Goal: Task Accomplishment & Management: Manage account settings

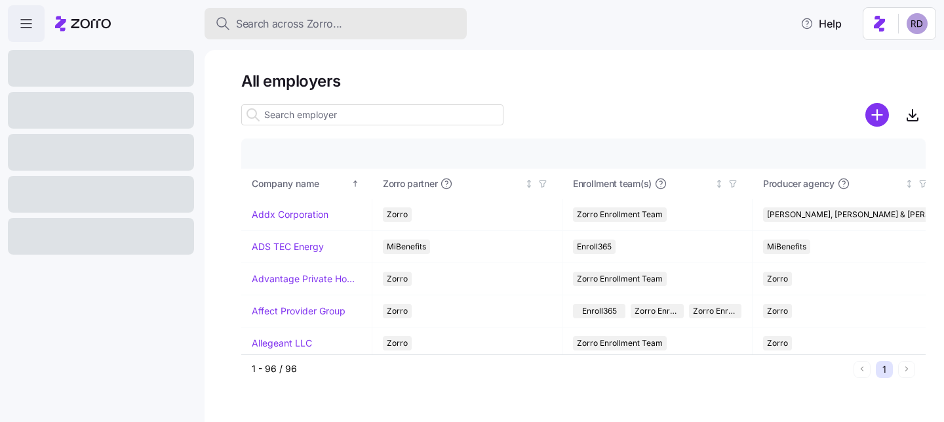
click at [296, 16] on span "Search across Zorro..." at bounding box center [289, 24] width 106 height 16
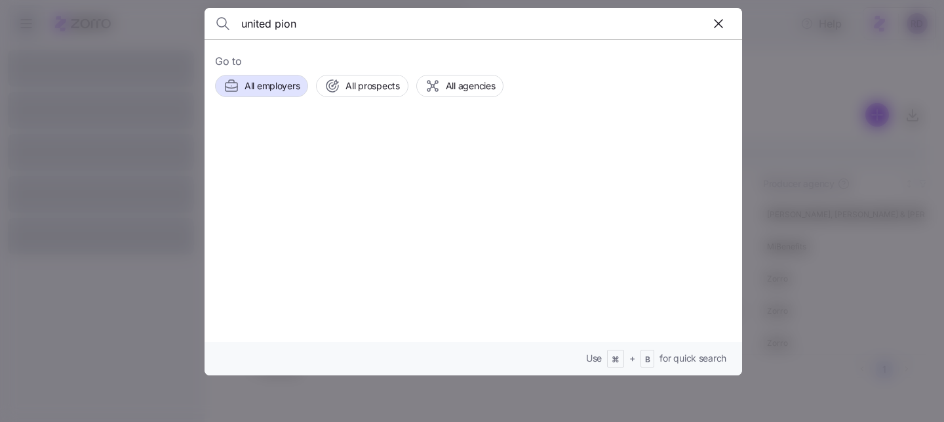
type input "united pion"
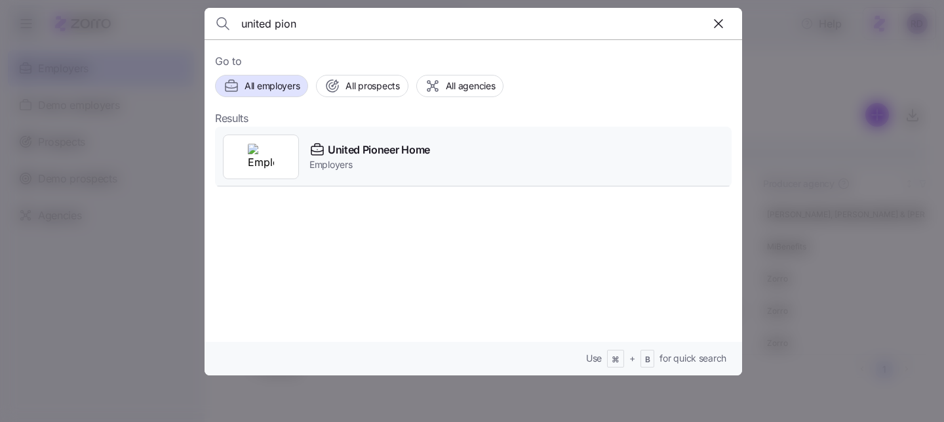
click at [367, 154] on span "United Pioneer Home" at bounding box center [379, 150] width 102 height 16
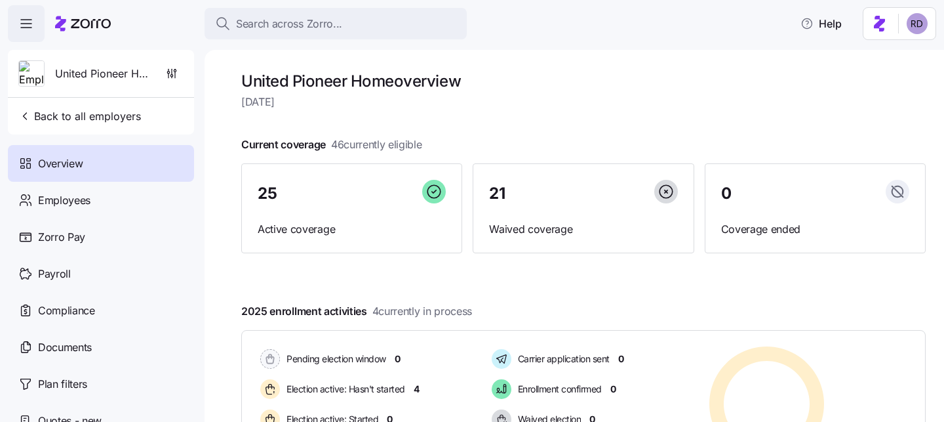
scroll to position [56, 0]
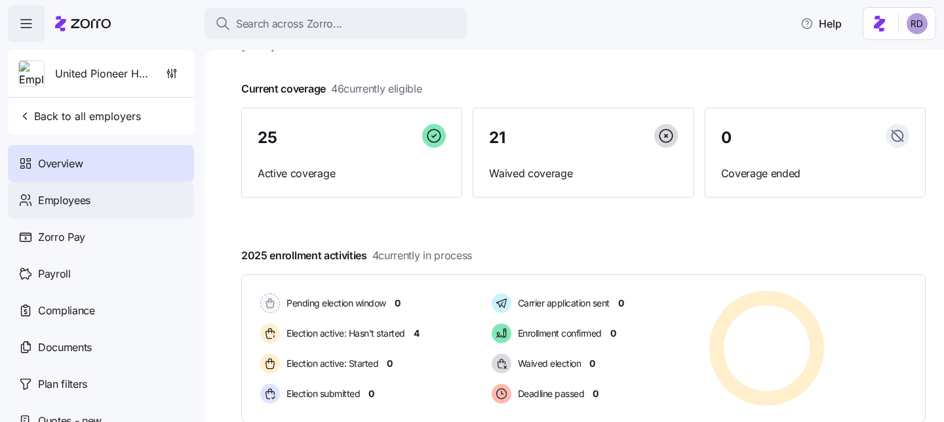
click at [77, 207] on span "Employees" at bounding box center [64, 200] width 52 height 16
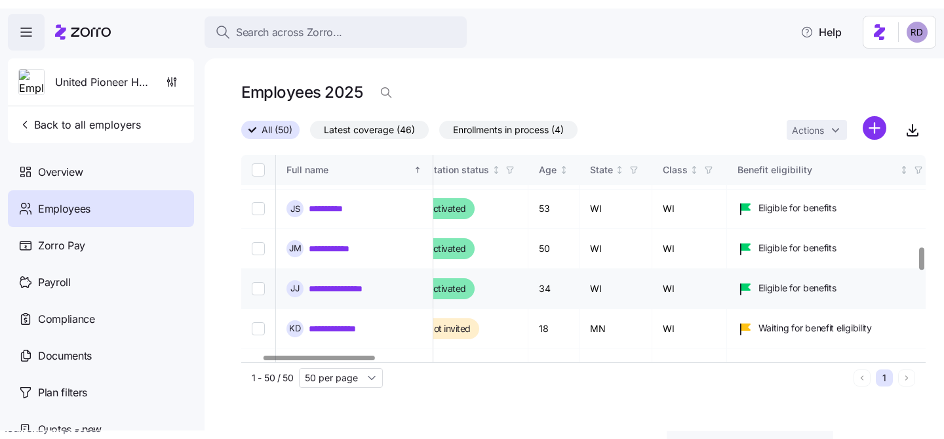
scroll to position [863, 129]
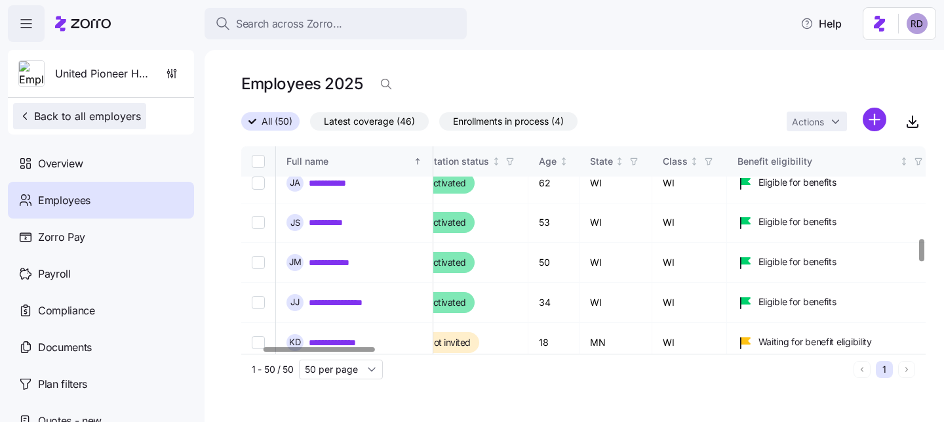
click at [34, 118] on span "Back to all employers" at bounding box center [79, 116] width 123 height 16
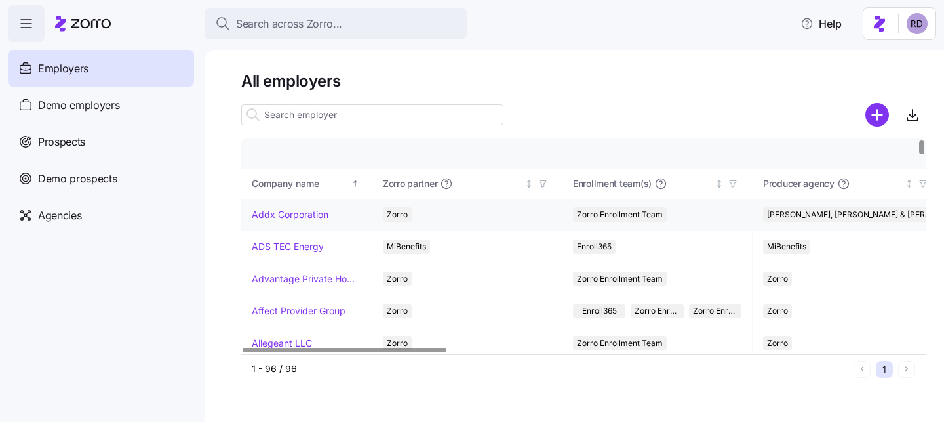
click at [303, 212] on link "Addx Corporation" at bounding box center [290, 214] width 77 height 13
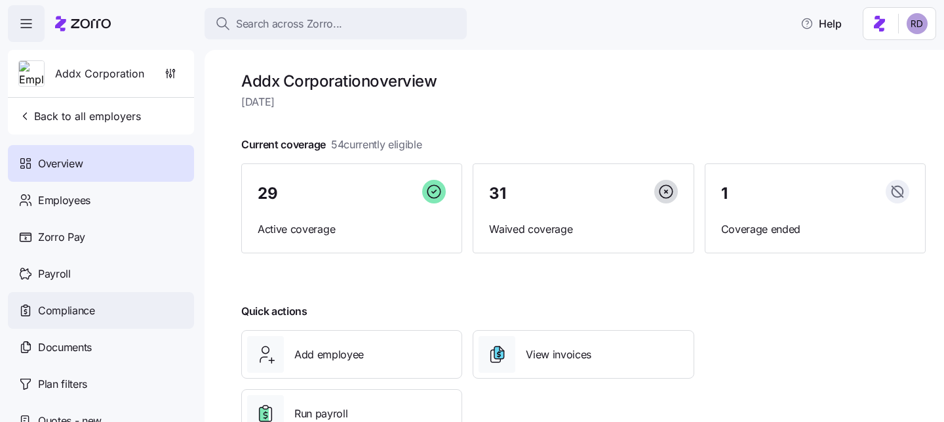
click at [90, 314] on span "Compliance" at bounding box center [66, 310] width 57 height 16
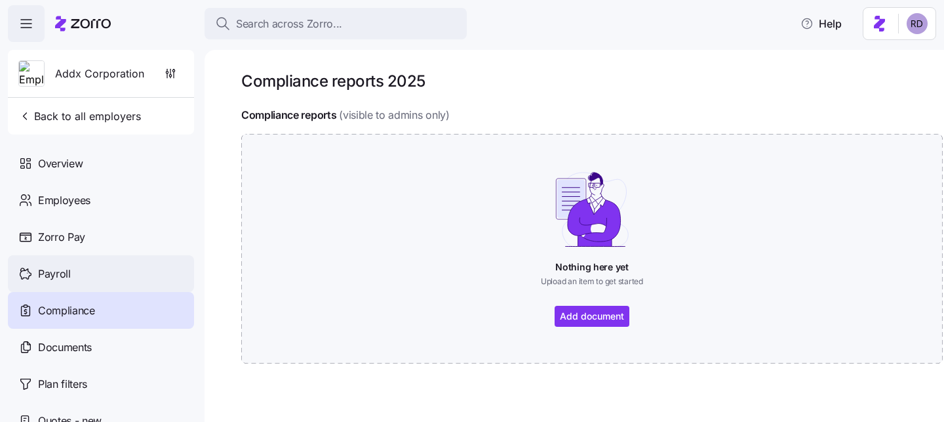
click at [84, 281] on div "Payroll" at bounding box center [101, 273] width 186 height 37
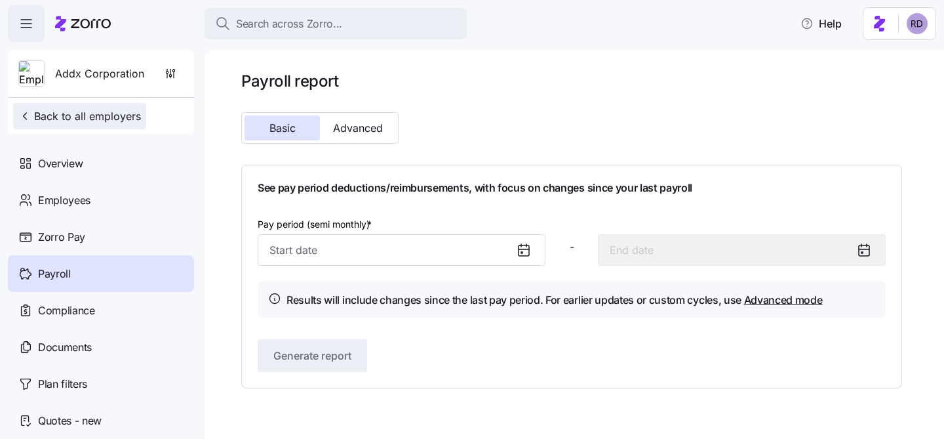
click at [94, 119] on span "Back to all employers" at bounding box center [79, 116] width 123 height 16
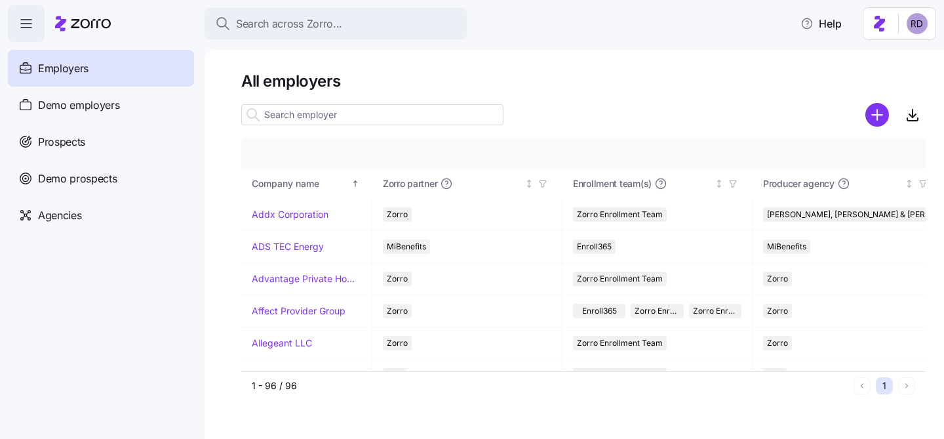
click at [322, 5] on div "Search across Zorro... Help" at bounding box center [472, 23] width 929 height 37
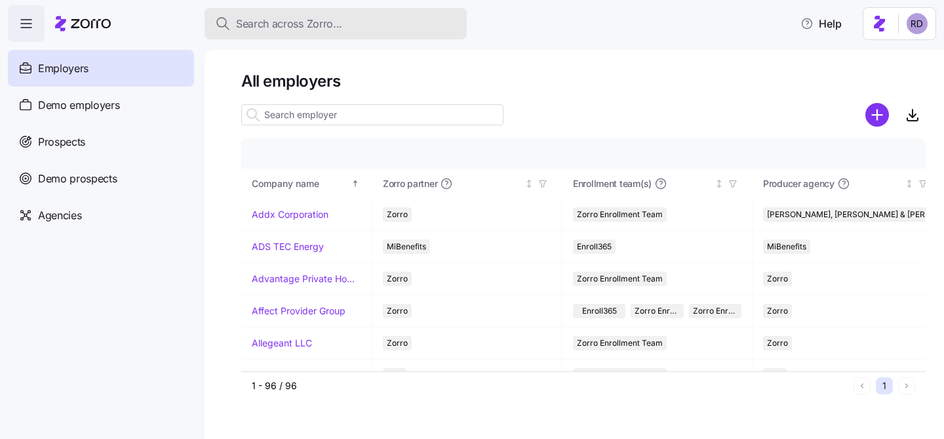
click at [321, 22] on span "Search across Zorro..." at bounding box center [289, 24] width 106 height 16
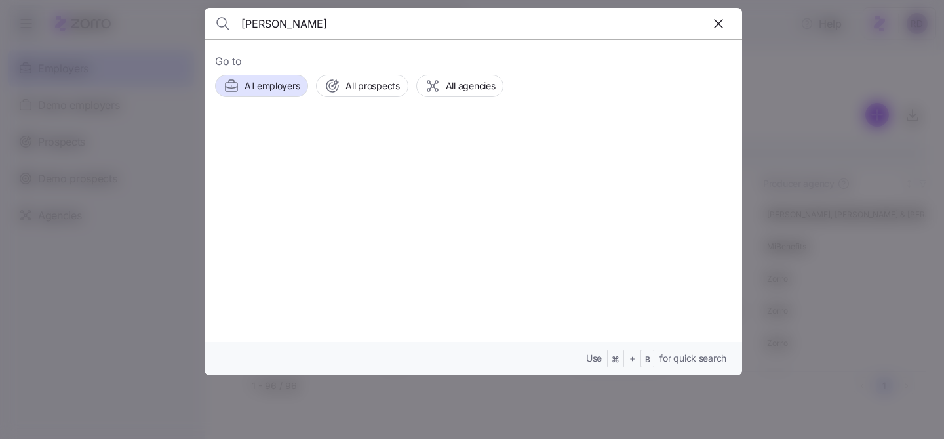
type input "[PERSON_NAME]"
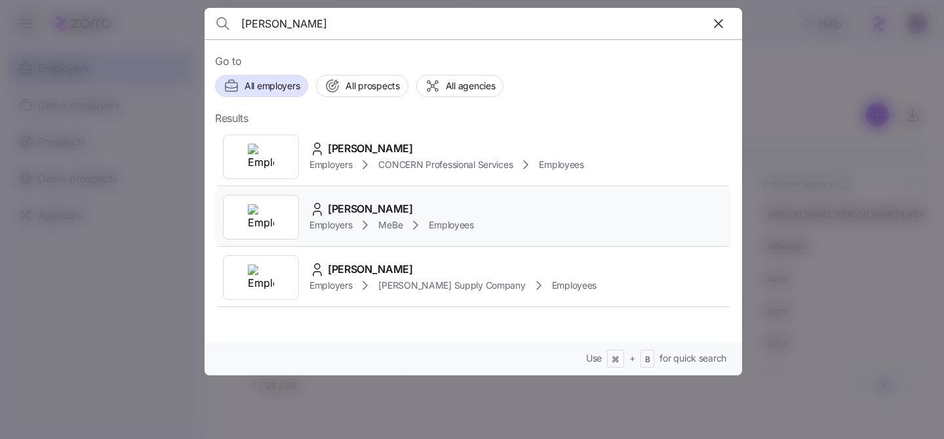
click at [428, 199] on div "[PERSON_NAME] Employers MeBe Employees" at bounding box center [473, 217] width 517 height 60
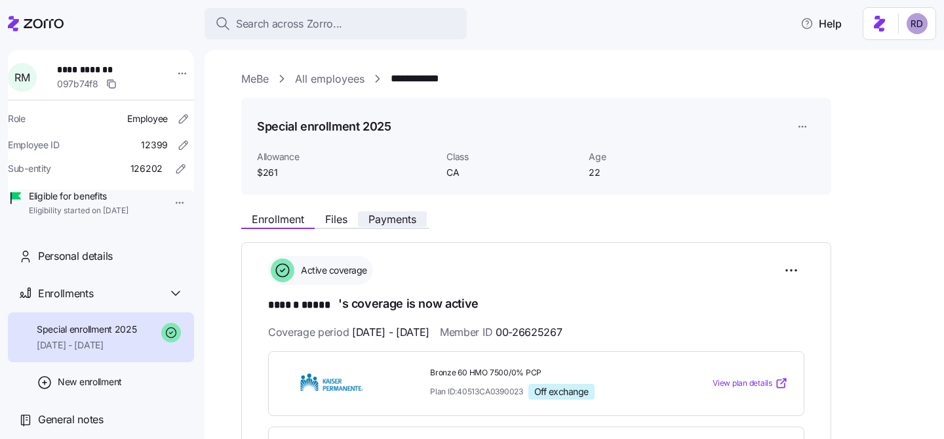
click at [378, 219] on span "Payments" at bounding box center [393, 219] width 48 height 10
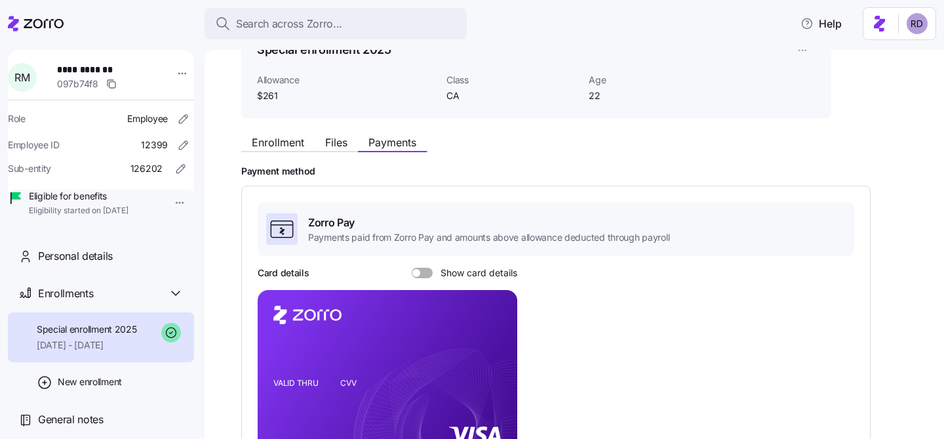
scroll to position [69, 0]
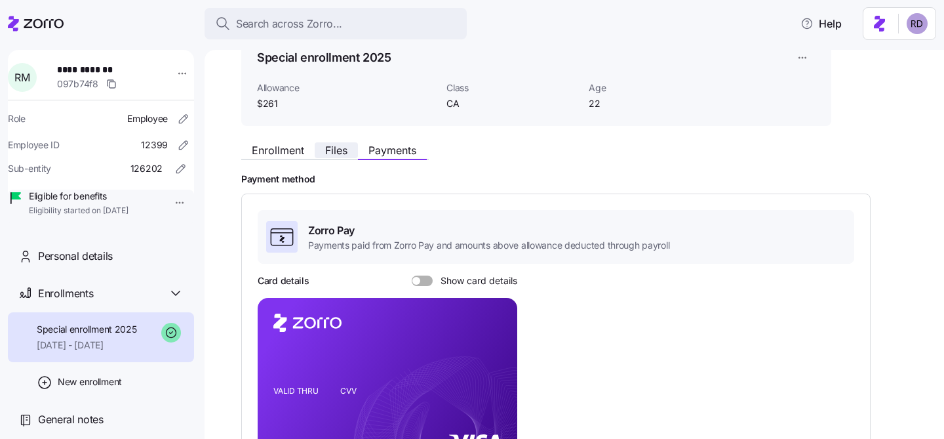
click at [332, 151] on span "Files" at bounding box center [336, 150] width 22 height 10
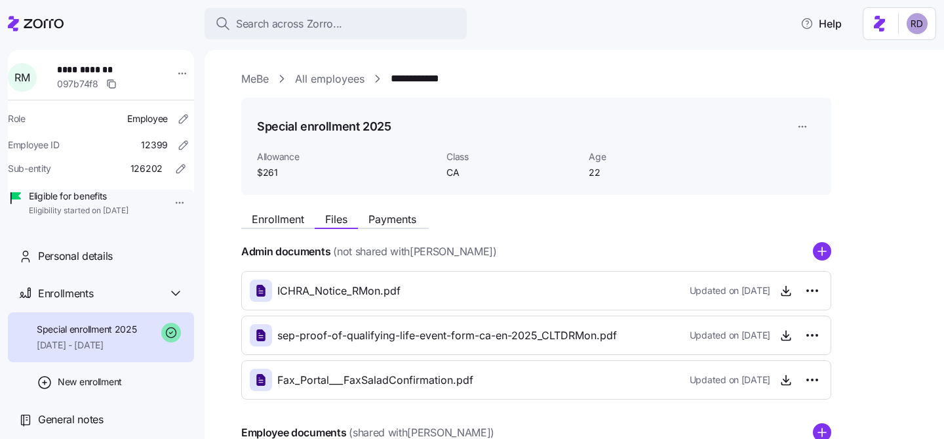
click at [272, 203] on div "**********" at bounding box center [583, 335] width 685 height 528
click at [272, 214] on span "Enrollment" at bounding box center [278, 219] width 52 height 10
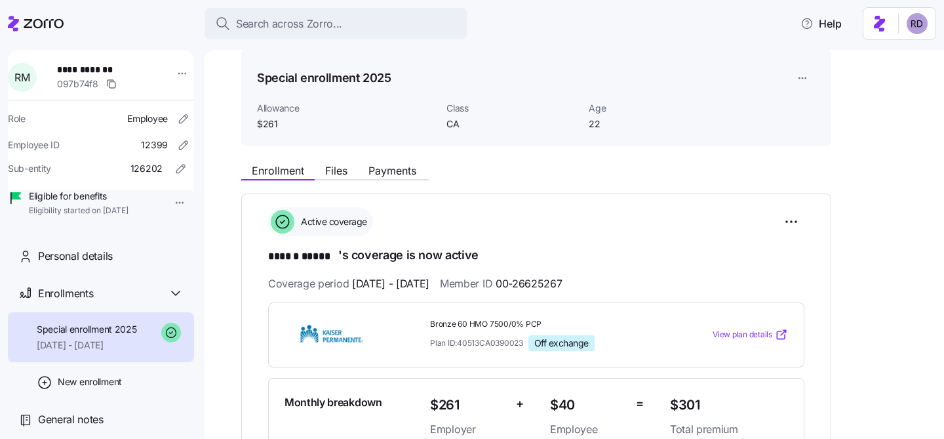
scroll to position [150, 0]
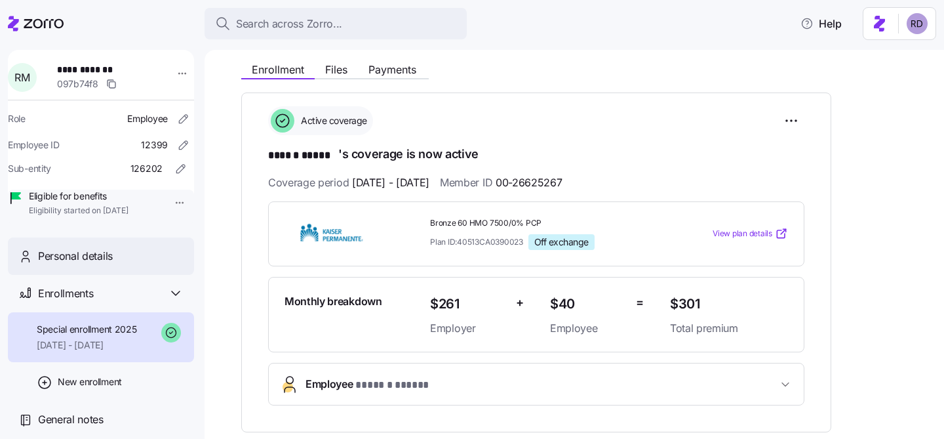
click at [102, 275] on div "Personal details" at bounding box center [101, 255] width 186 height 37
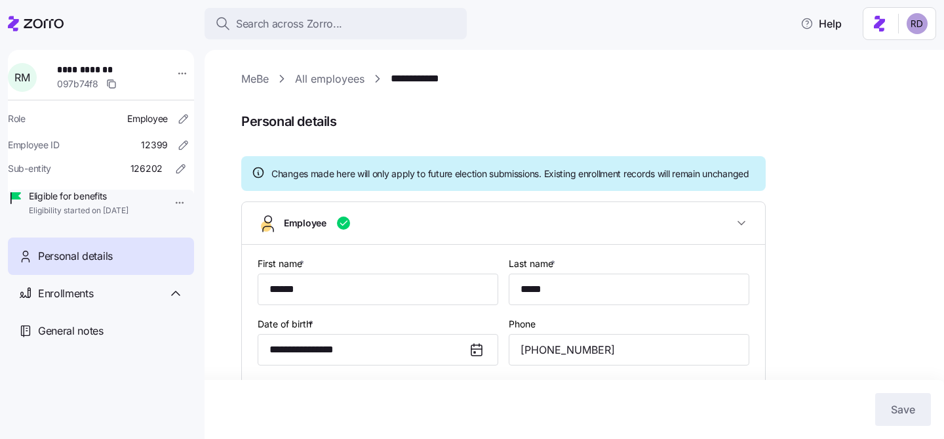
type input "CA"
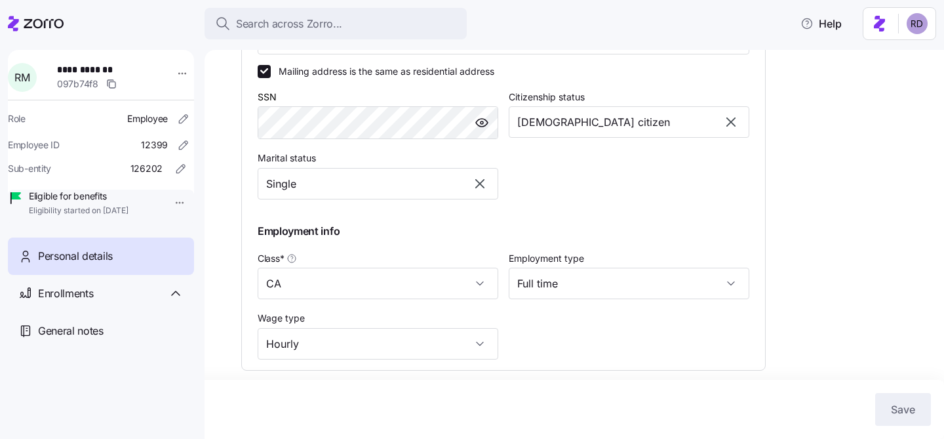
scroll to position [658, 0]
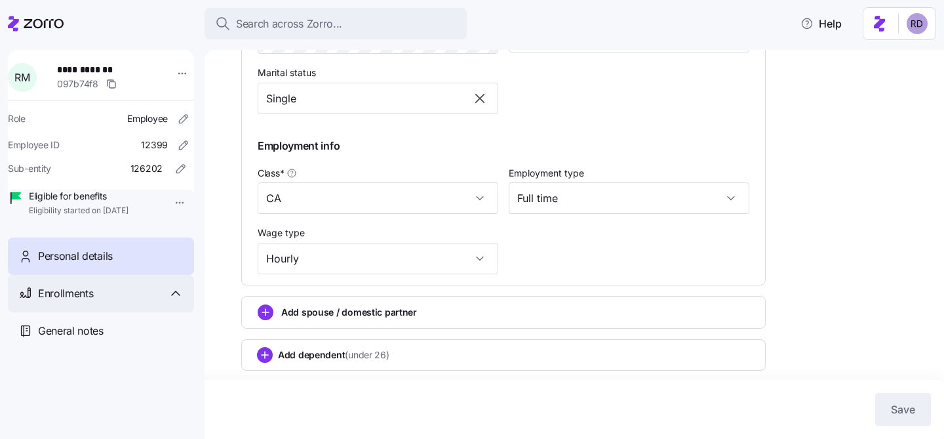
click at [93, 302] on span "Enrollments" at bounding box center [65, 293] width 55 height 16
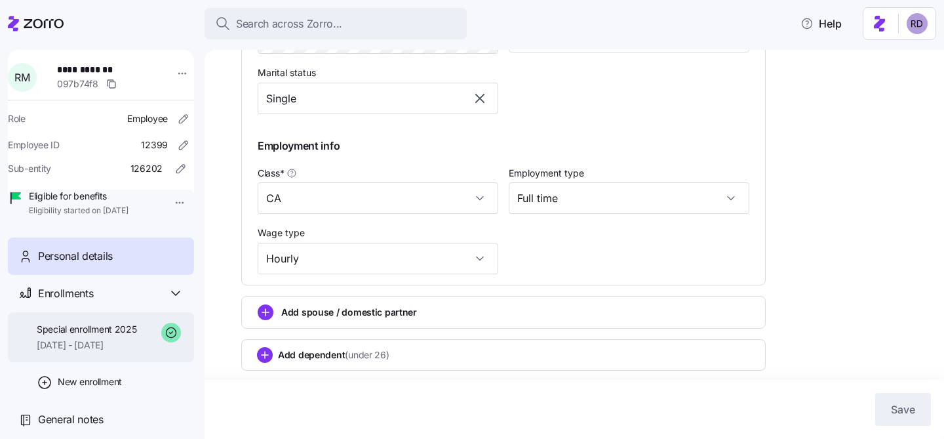
click at [99, 336] on span "Special enrollment 2025" at bounding box center [87, 329] width 100 height 13
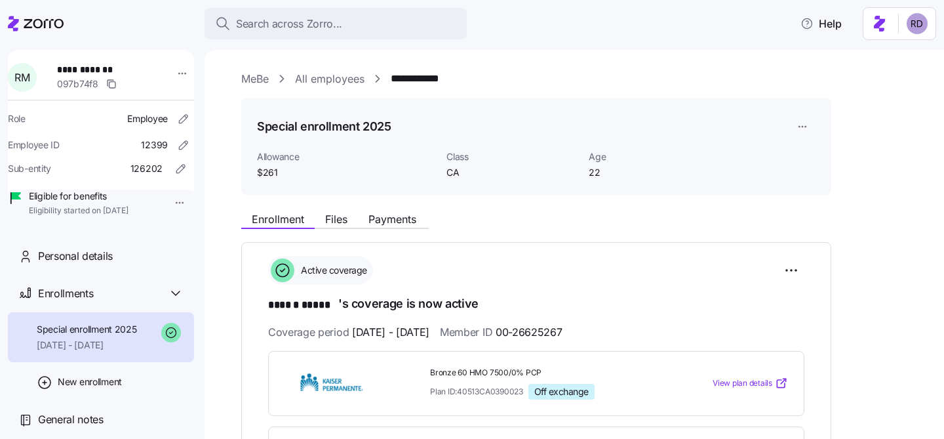
click at [332, 50] on div "**********" at bounding box center [575, 244] width 740 height 389
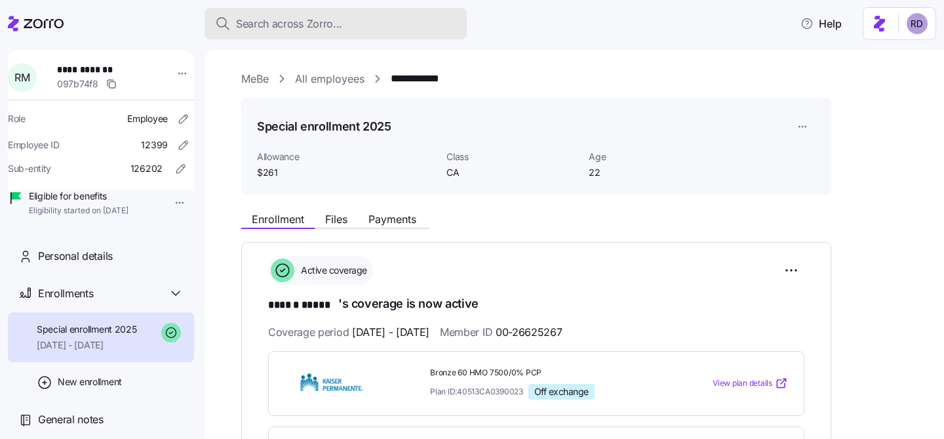
click at [331, 37] on button "Search across Zorro..." at bounding box center [336, 23] width 262 height 31
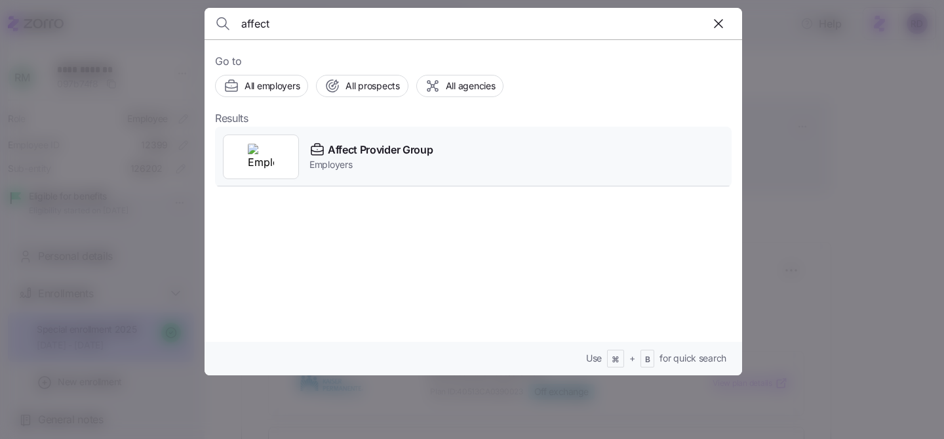
type input "affect"
click at [423, 157] on span "Affect Provider Group" at bounding box center [380, 150] width 105 height 16
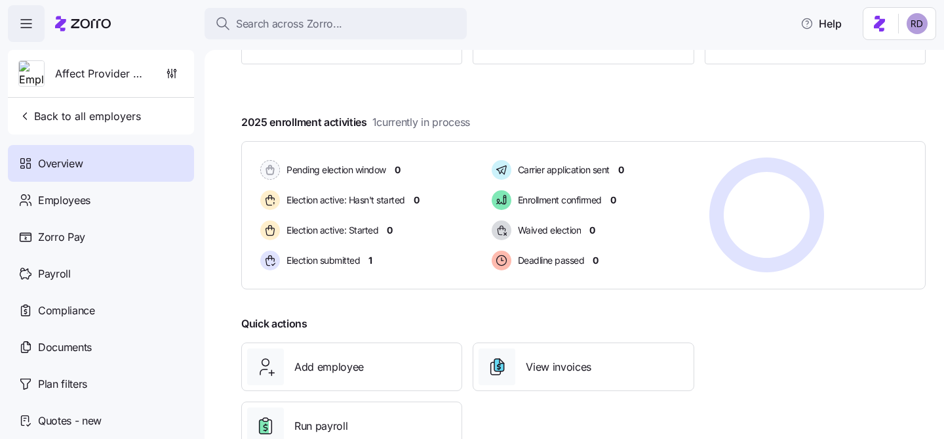
scroll to position [231, 0]
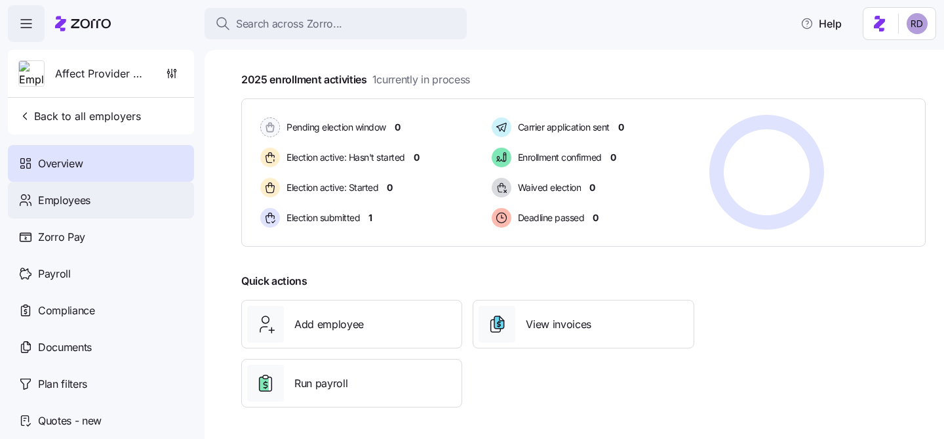
click at [109, 197] on div "Employees" at bounding box center [101, 200] width 186 height 37
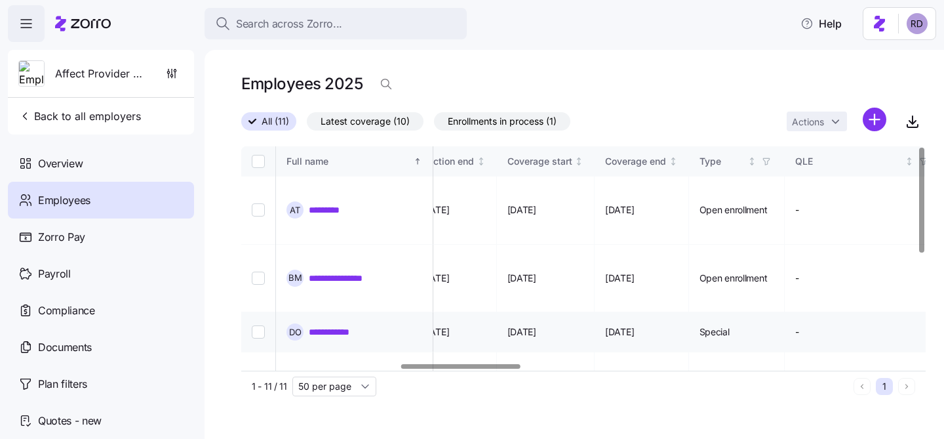
scroll to position [0, 826]
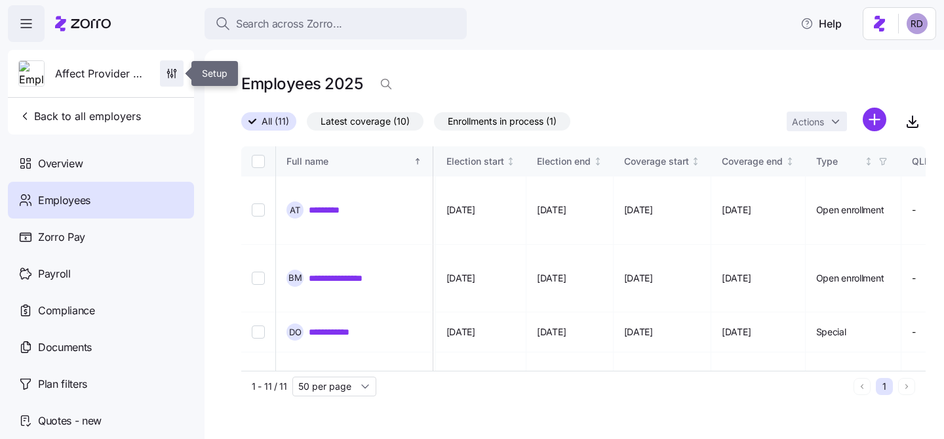
click at [169, 71] on icon "button" at bounding box center [171, 73] width 13 height 13
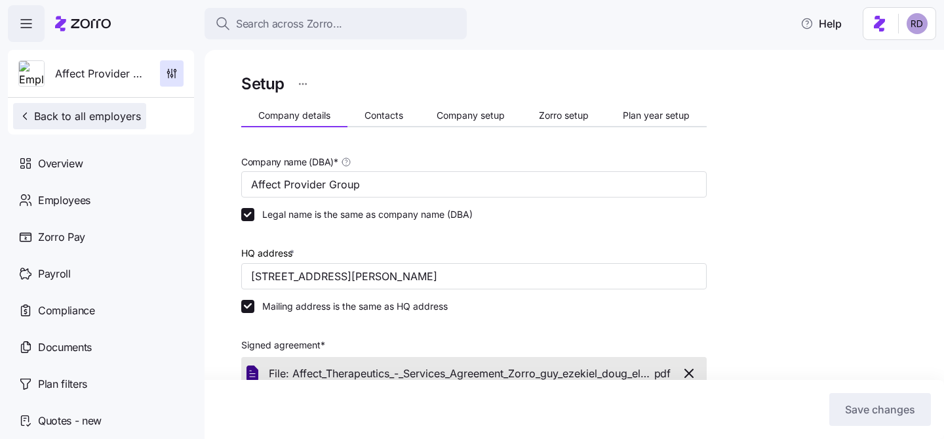
click at [78, 110] on span "Back to all employers" at bounding box center [79, 116] width 123 height 16
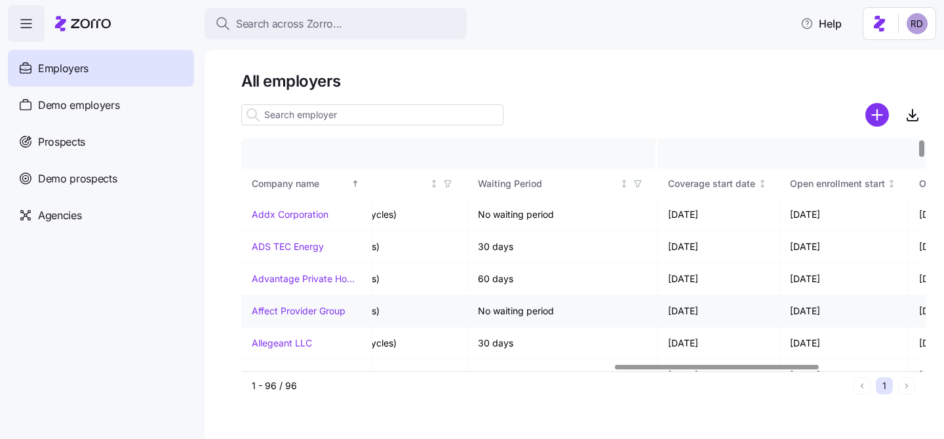
scroll to position [0, 1250]
click at [283, 115] on input at bounding box center [372, 114] width 262 height 21
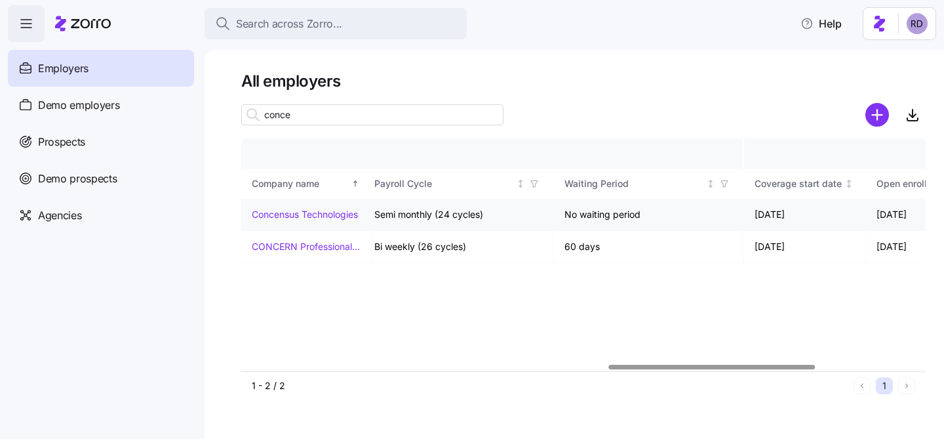
scroll to position [0, 1154]
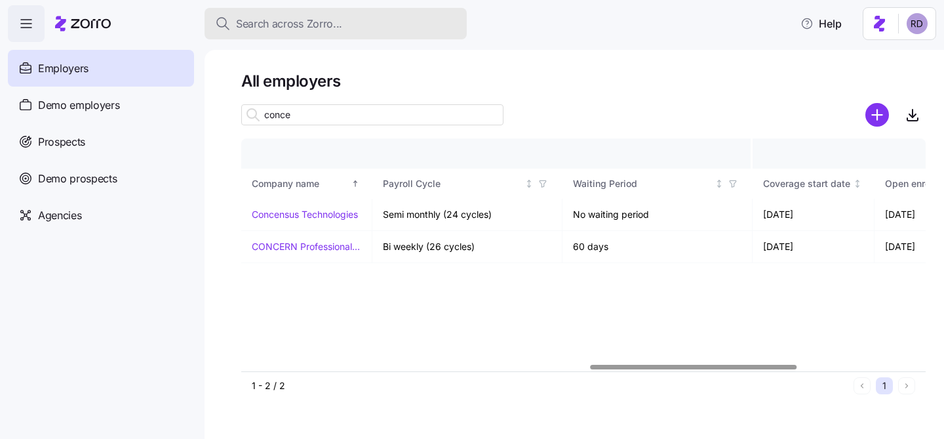
type input "conce"
click at [281, 30] on span "Search across Zorro..." at bounding box center [289, 24] width 106 height 16
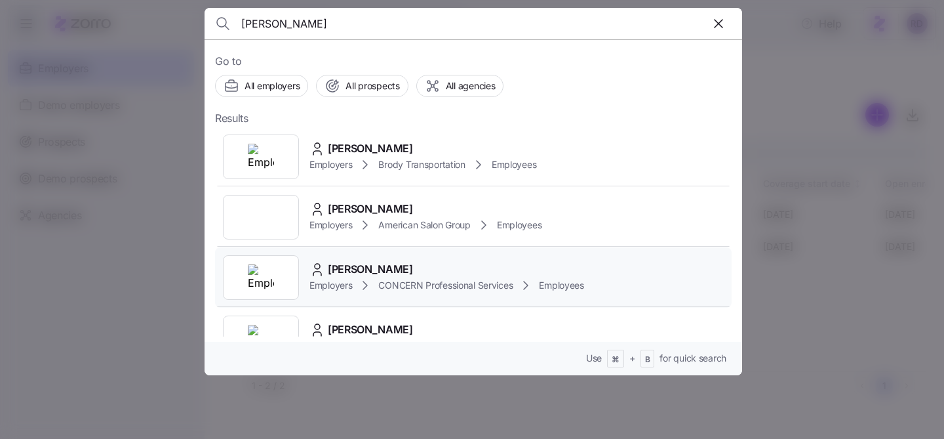
type input "[PERSON_NAME]"
click at [425, 264] on div "[PERSON_NAME]" at bounding box center [447, 269] width 275 height 16
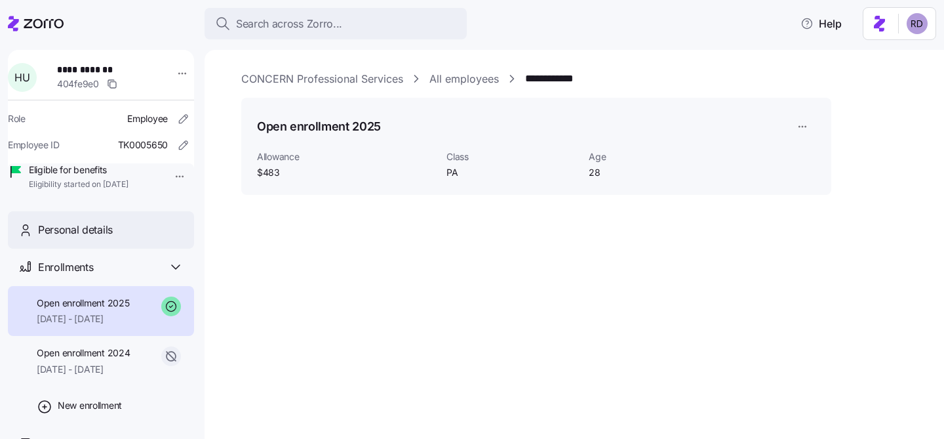
click at [104, 238] on span "Personal details" at bounding box center [75, 230] width 75 height 16
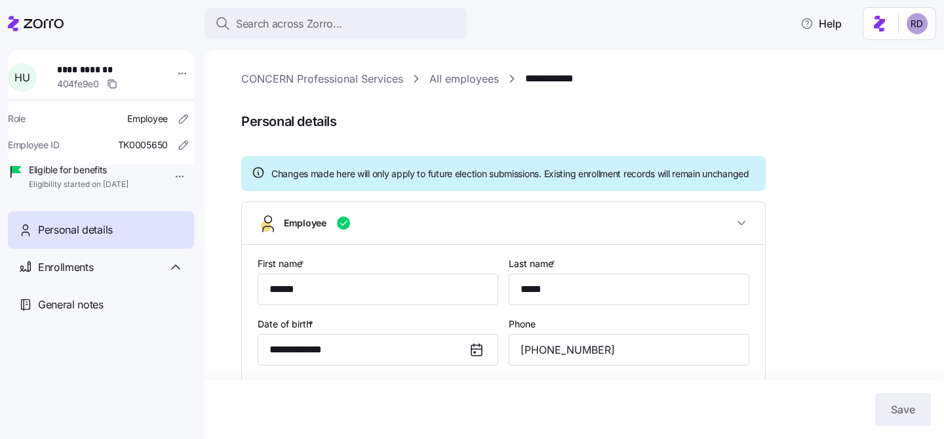
type input "PA"
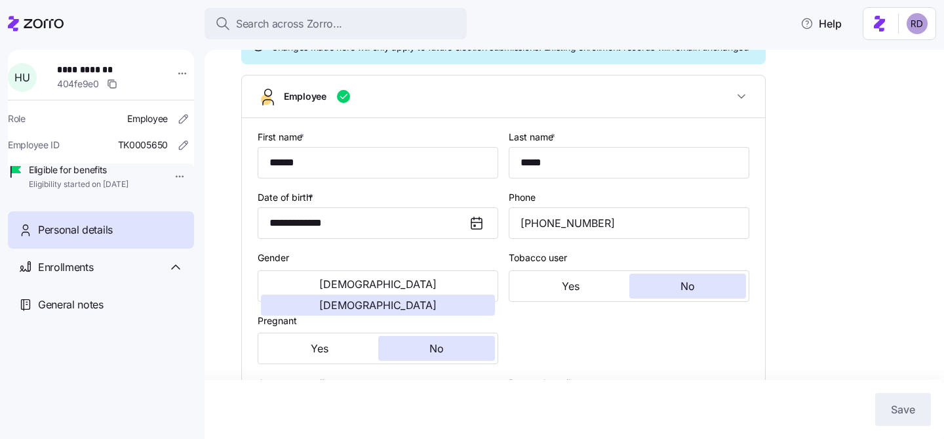
scroll to position [338, 0]
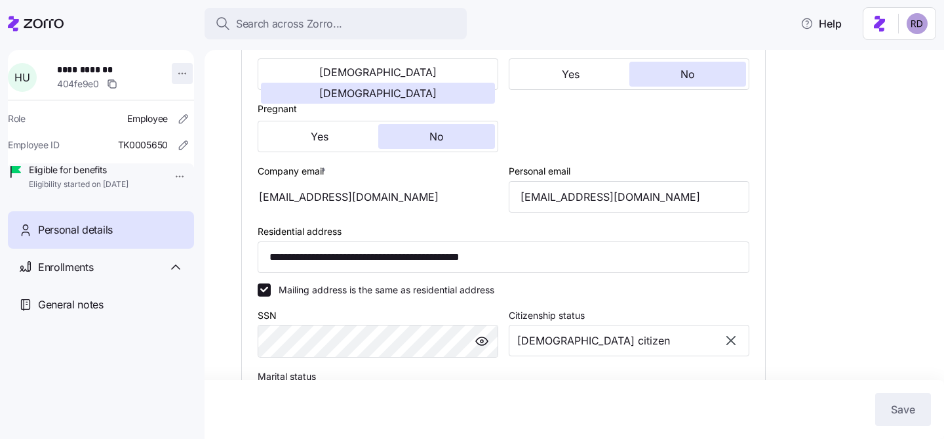
click at [175, 70] on html "**********" at bounding box center [472, 215] width 944 height 431
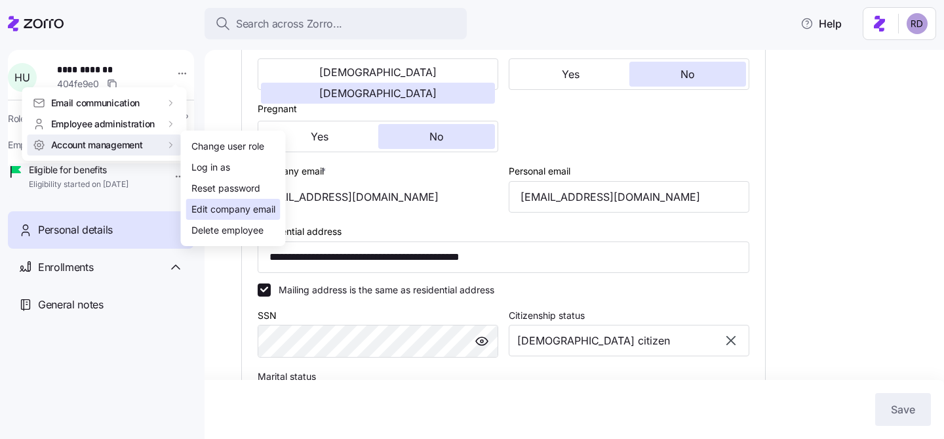
click at [233, 204] on div "Edit company email" at bounding box center [233, 209] width 84 height 14
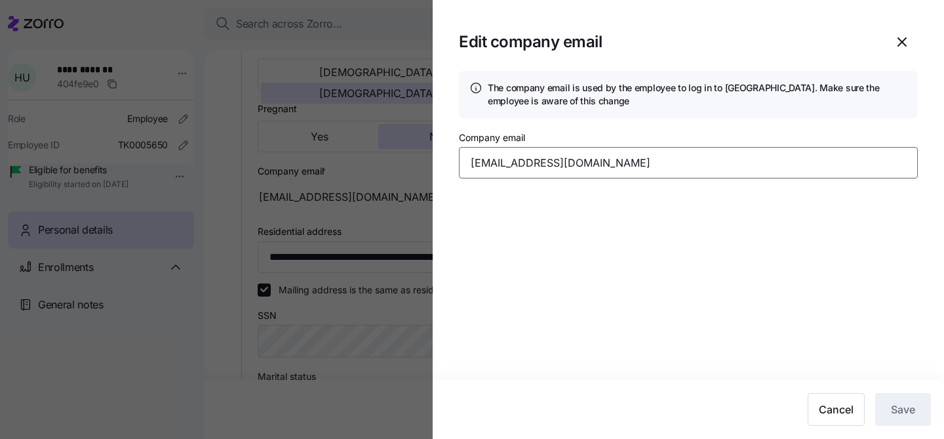
drag, startPoint x: 619, startPoint y: 155, endPoint x: 446, endPoint y: 151, distance: 173.2
click at [446, 151] on section "Edit company email The company email is used by the employee to log in to Zorro…" at bounding box center [688, 219] width 511 height 439
paste input "[PERSON_NAME][EMAIL_ADDRESS][DOMAIN_NAME]"
type input "[EMAIL_ADDRESS][DOMAIN_NAME]"
click at [635, 254] on section "Edit company email The company email is used by the employee to log in to Zorro…" at bounding box center [688, 219] width 511 height 439
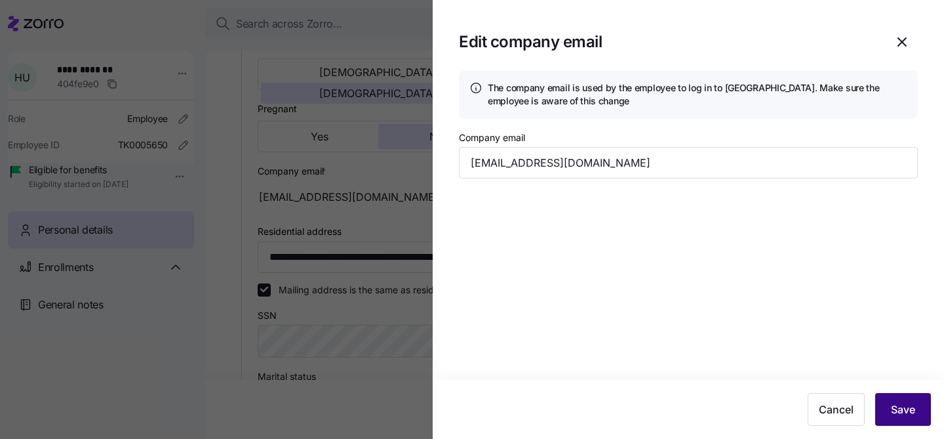
click at [907, 399] on button "Save" at bounding box center [903, 409] width 56 height 33
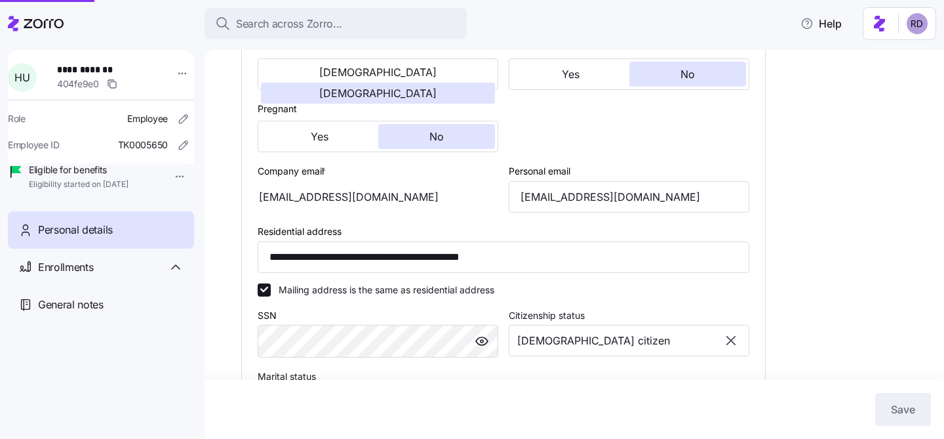
type input "[EMAIL_ADDRESS][DOMAIN_NAME]"
click at [841, 247] on div "**********" at bounding box center [583, 229] width 685 height 994
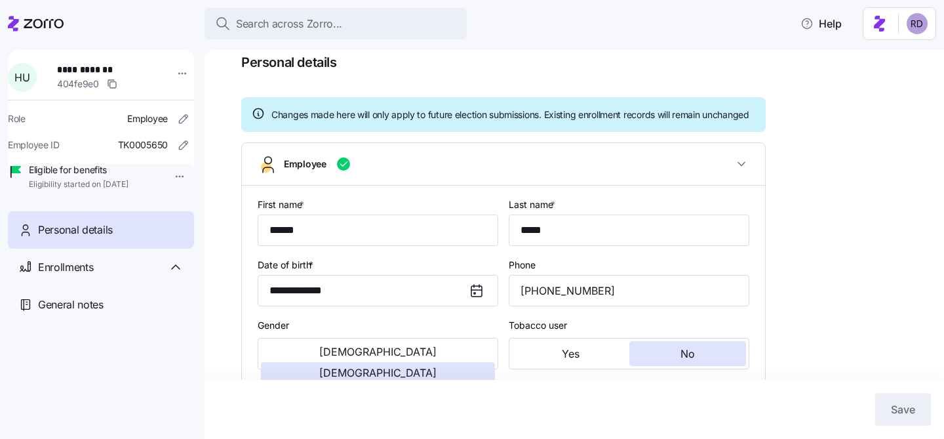
scroll to position [47, 0]
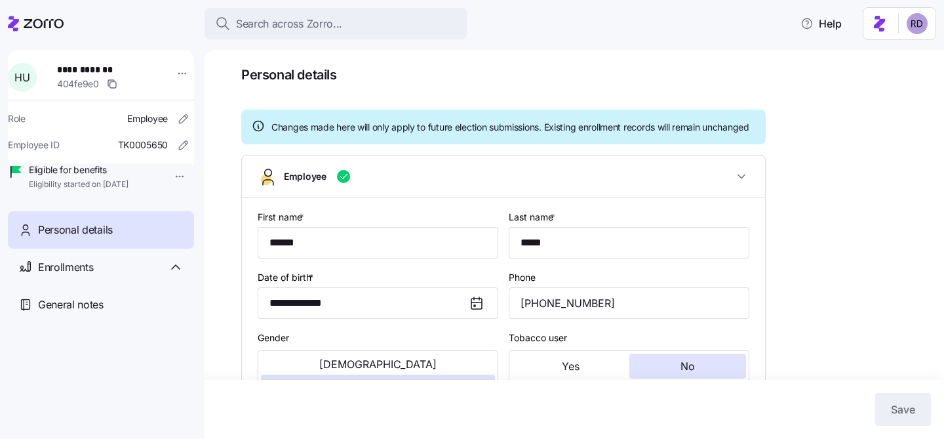
click at [22, 21] on icon at bounding box center [36, 24] width 56 height 16
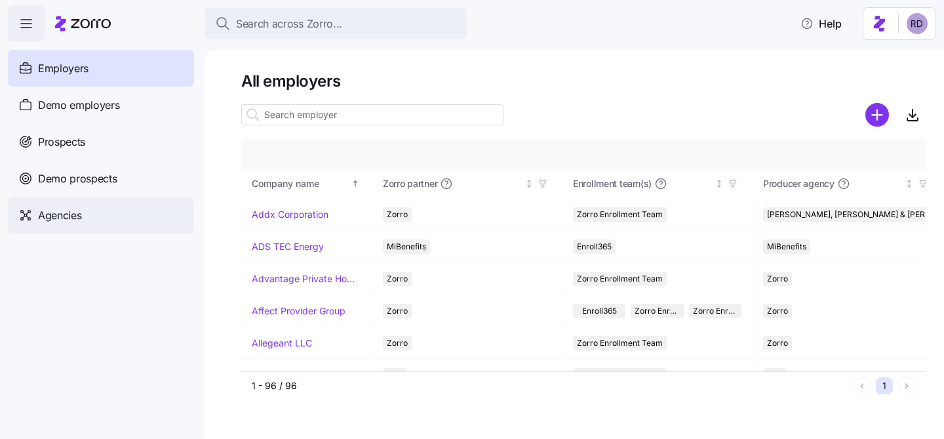
click at [94, 222] on div "Agencies" at bounding box center [101, 215] width 186 height 37
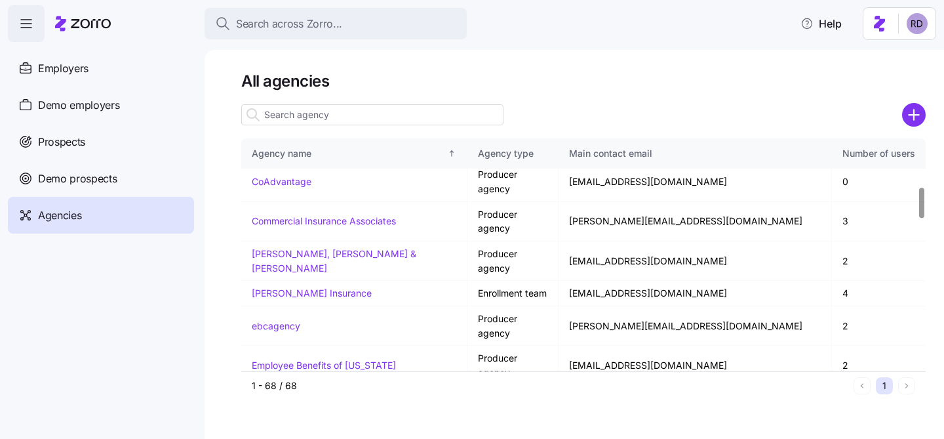
scroll to position [302, 0]
